Goal: Information Seeking & Learning: Compare options

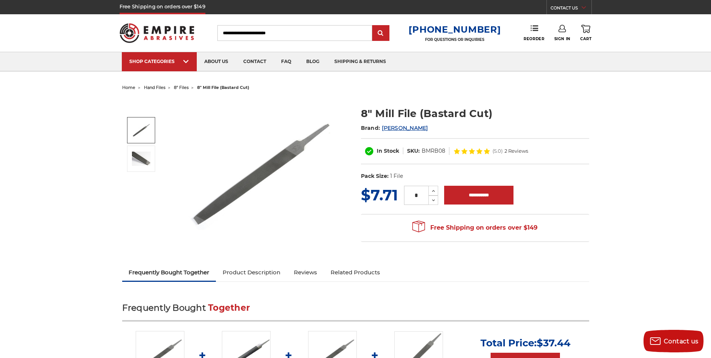
click at [182, 88] on span "8" files" at bounding box center [181, 87] width 15 height 5
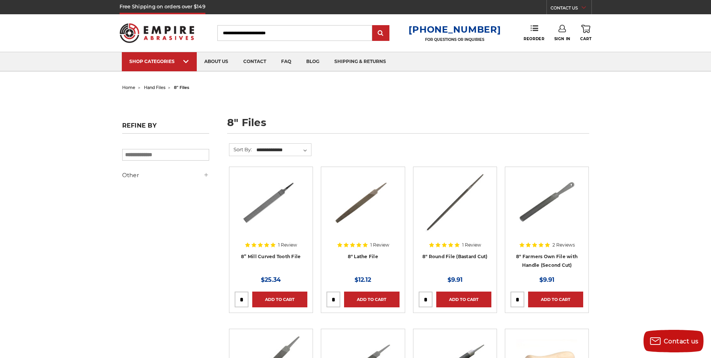
click at [376, 189] on img at bounding box center [363, 202] width 60 height 60
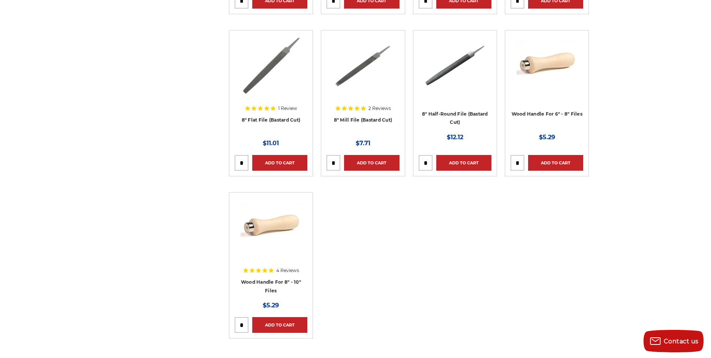
scroll to position [300, 0]
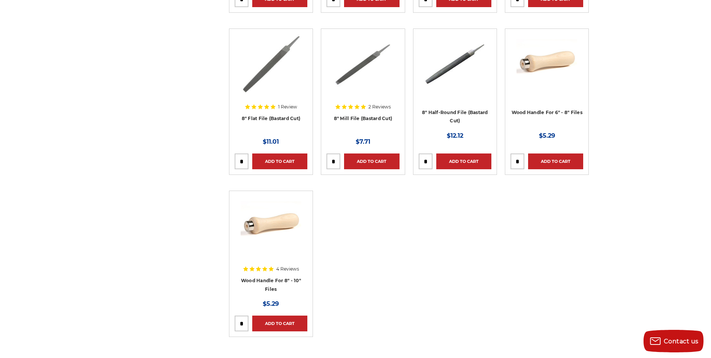
click at [345, 59] on img at bounding box center [363, 64] width 60 height 60
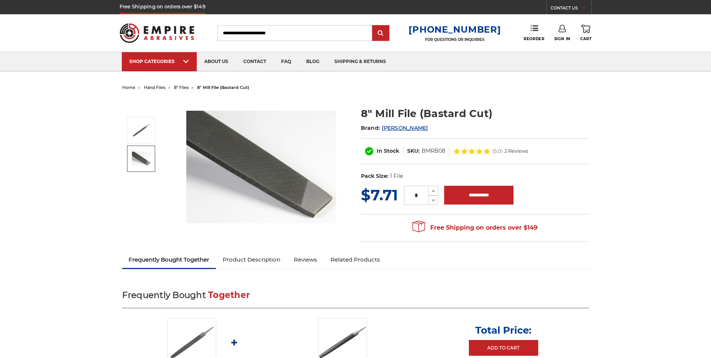
click at [141, 160] on img at bounding box center [141, 158] width 19 height 14
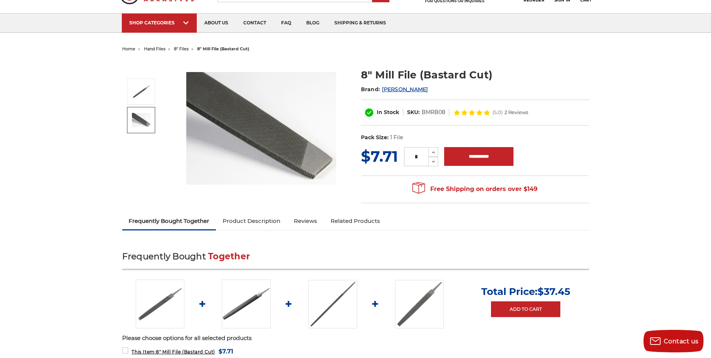
scroll to position [75, 0]
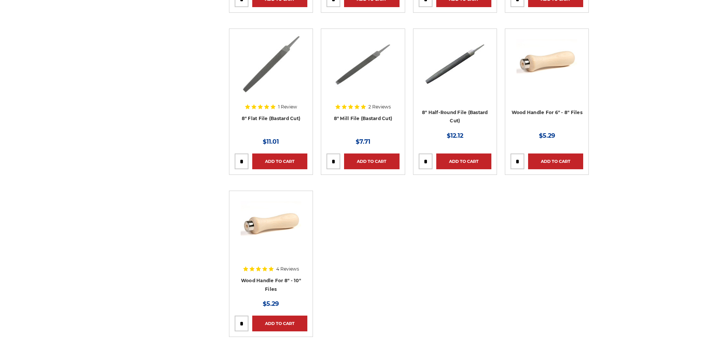
click at [272, 76] on img at bounding box center [271, 64] width 61 height 60
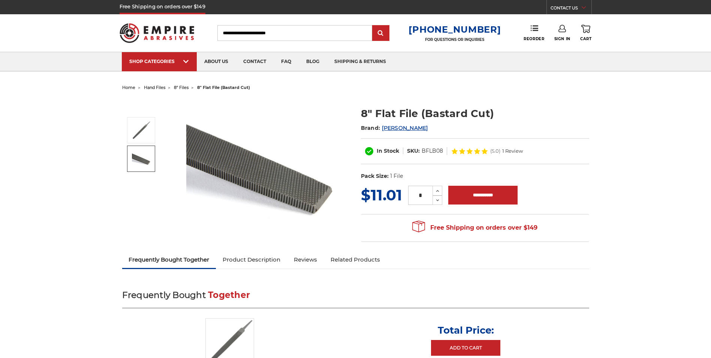
click at [126, 148] on li at bounding box center [141, 159] width 42 height 28
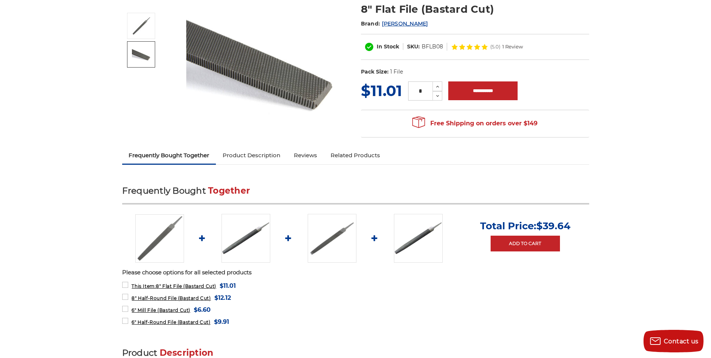
scroll to position [112, 0]
